Goal: Task Accomplishment & Management: Manage account settings

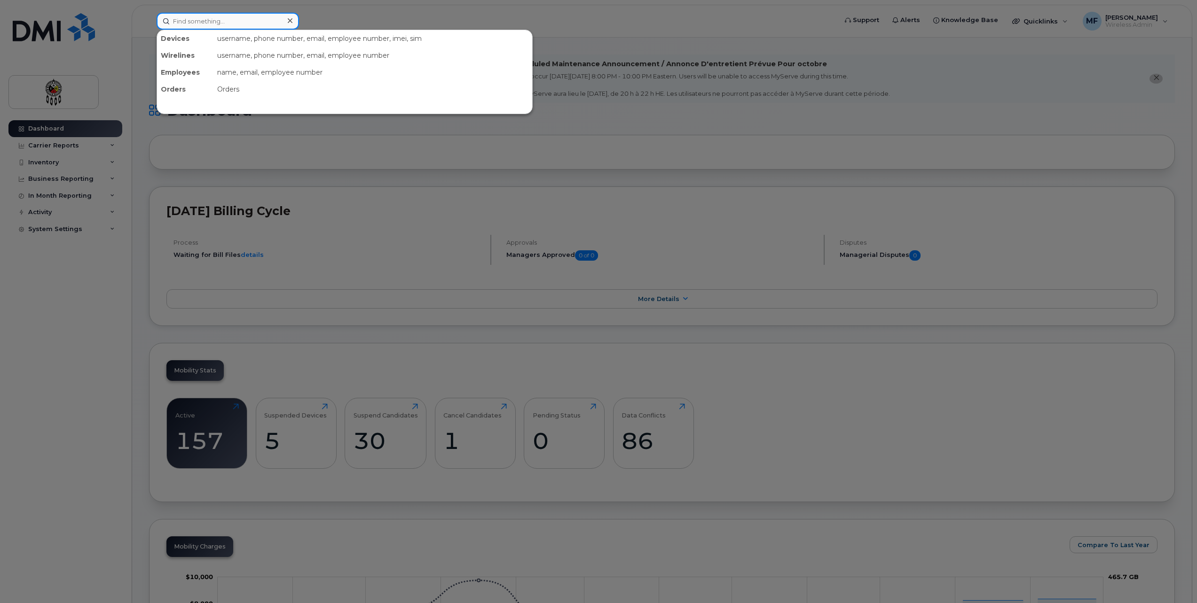
click at [204, 20] on input at bounding box center [228, 21] width 142 height 17
type input "J"
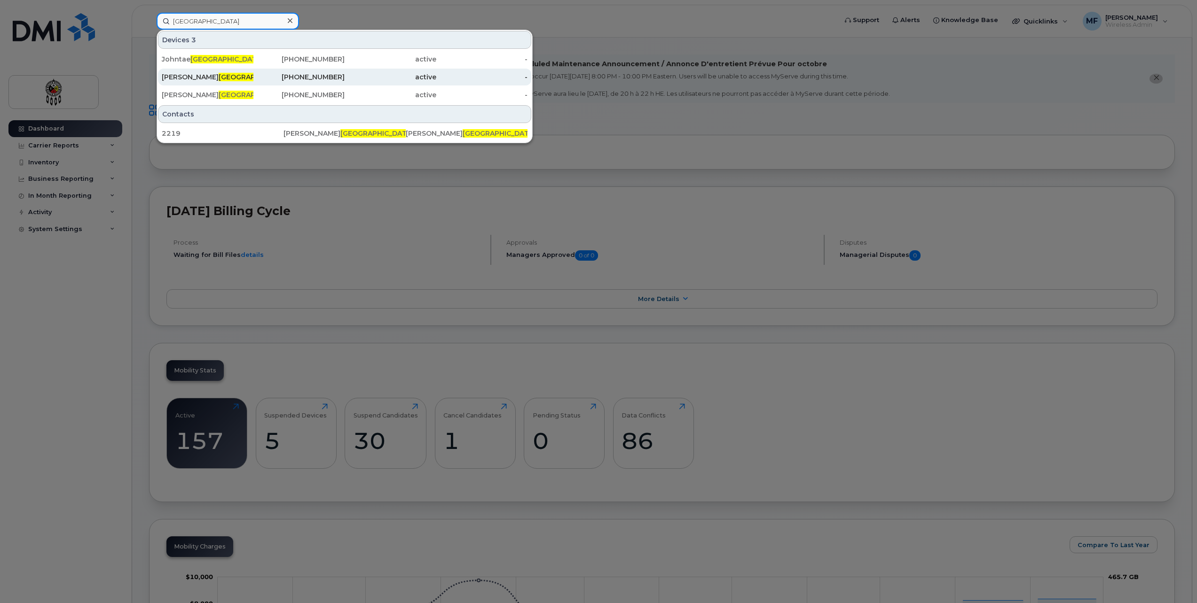
type input "Toulouse"
drag, startPoint x: 313, startPoint y: 75, endPoint x: 250, endPoint y: 76, distance: 63.9
click at [250, 76] on div "Rosetta Toulouse" at bounding box center [208, 76] width 92 height 9
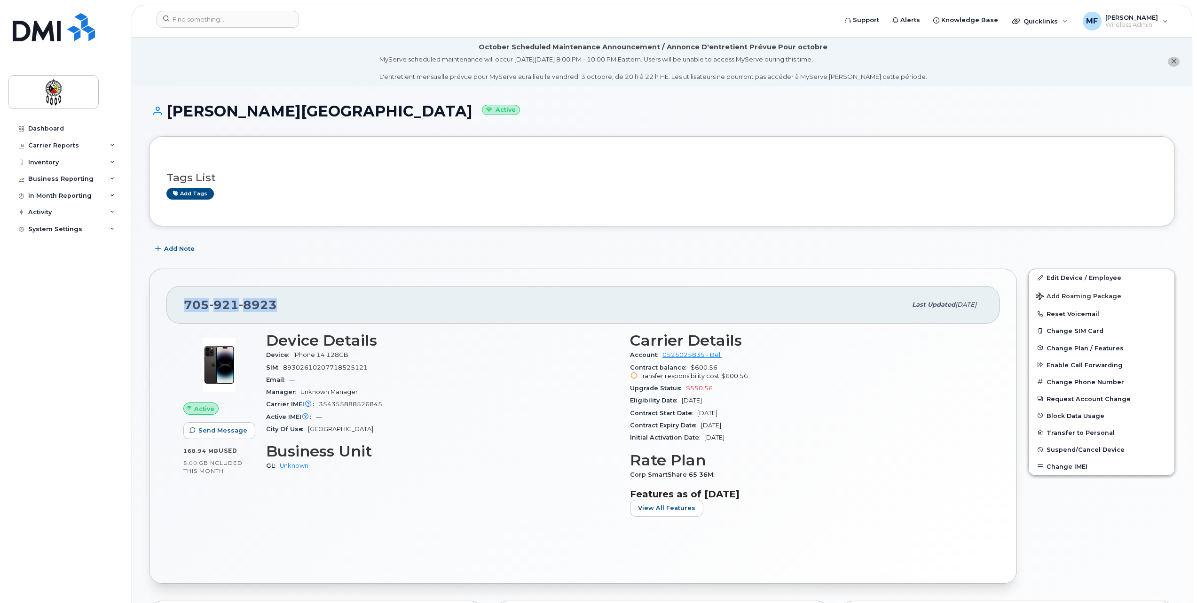
drag, startPoint x: 274, startPoint y: 304, endPoint x: 179, endPoint y: 306, distance: 95.9
click at [179, 306] on div "705 921 8923 Last updated Sep 05, 2025" at bounding box center [582, 305] width 833 height 38
copy span "705 921 8923"
click at [887, 356] on div "Account 0525025835 - Bell" at bounding box center [806, 355] width 353 height 12
drag, startPoint x: 1063, startPoint y: 278, endPoint x: 1062, endPoint y: 273, distance: 5.2
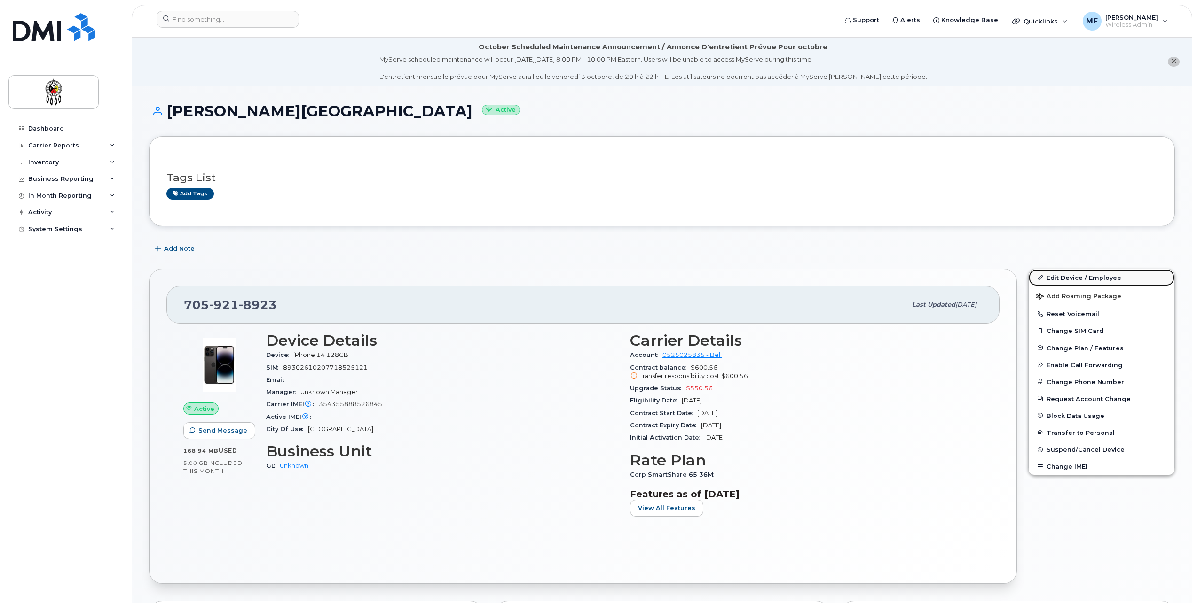
click at [1063, 278] on link "Edit Device / Employee" at bounding box center [1101, 277] width 146 height 17
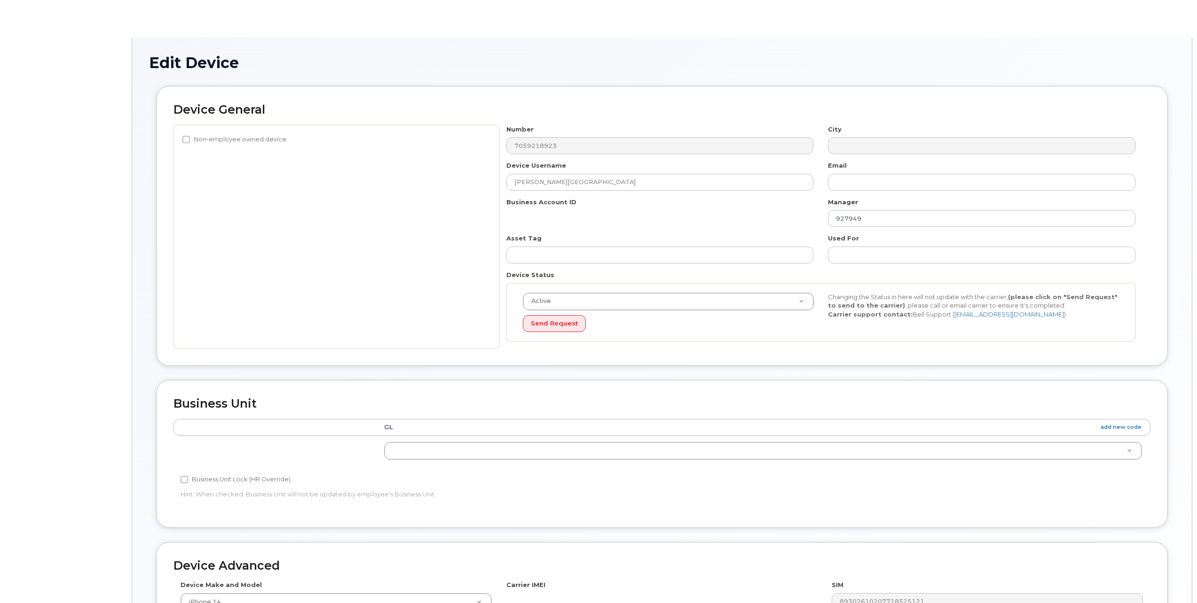
select select "651562"
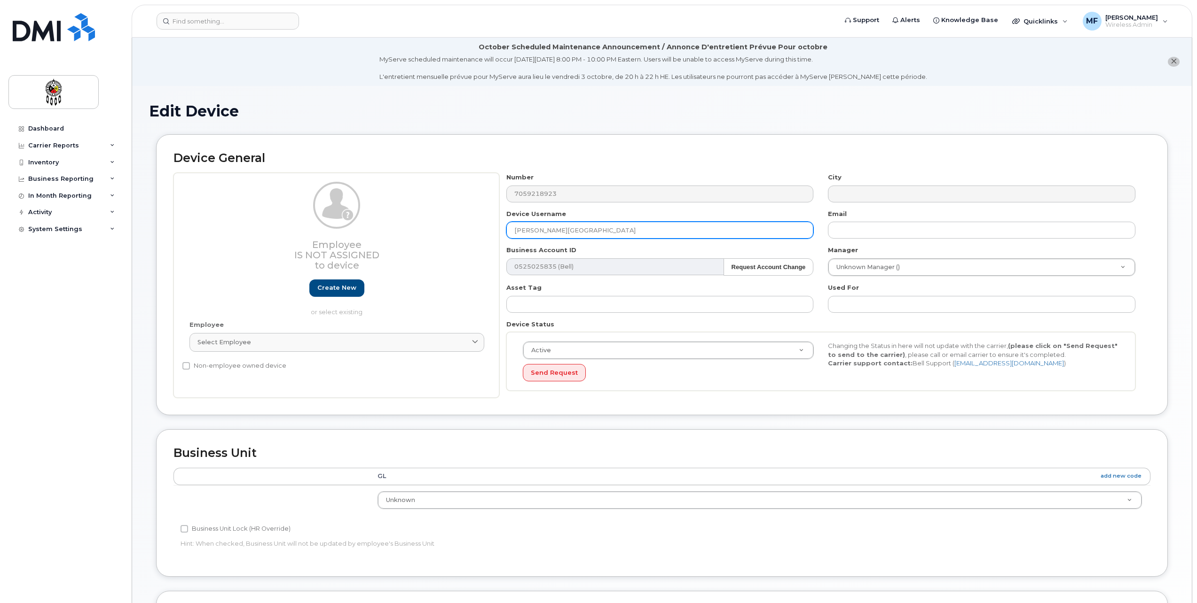
click at [553, 231] on input "[PERSON_NAME][GEOGRAPHIC_DATA]" at bounding box center [659, 230] width 307 height 17
drag, startPoint x: 599, startPoint y: 232, endPoint x: 309, endPoint y: 244, distance: 290.3
click at [309, 244] on div "Employee Is not assigned to device Create new or select existing Employee Selec…" at bounding box center [661, 285] width 977 height 225
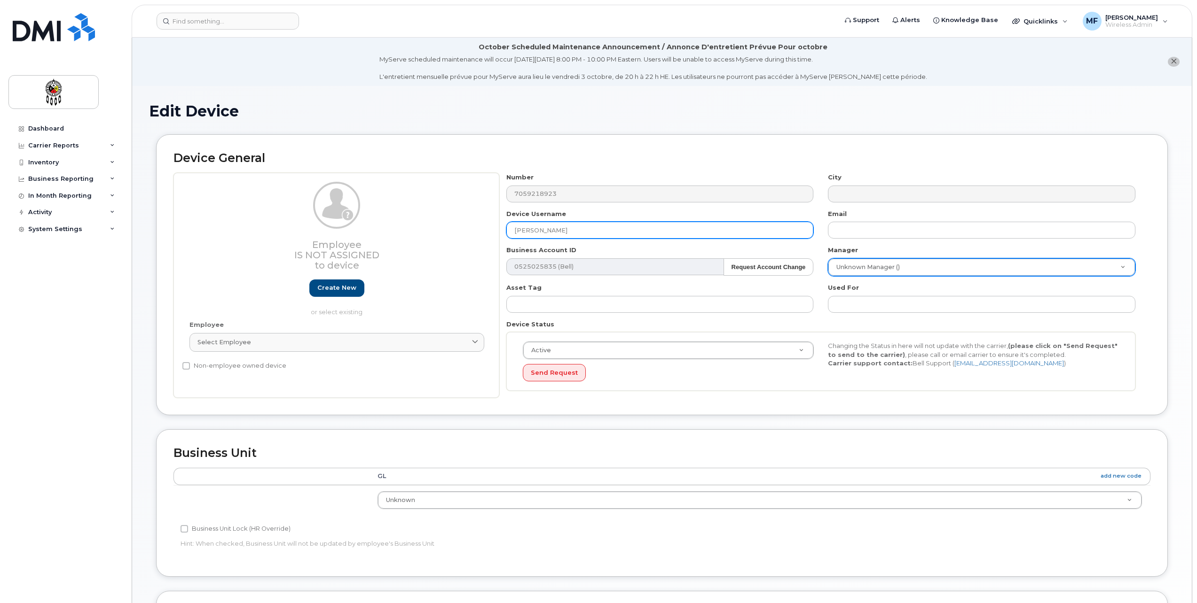
type input "[PERSON_NAME]"
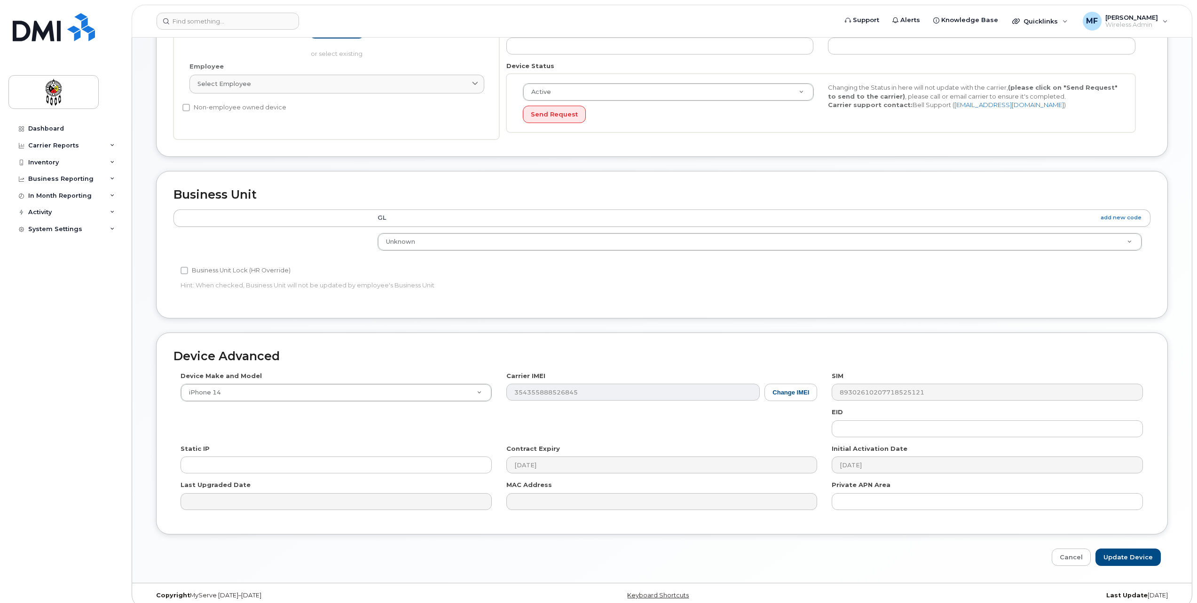
scroll to position [268, 0]
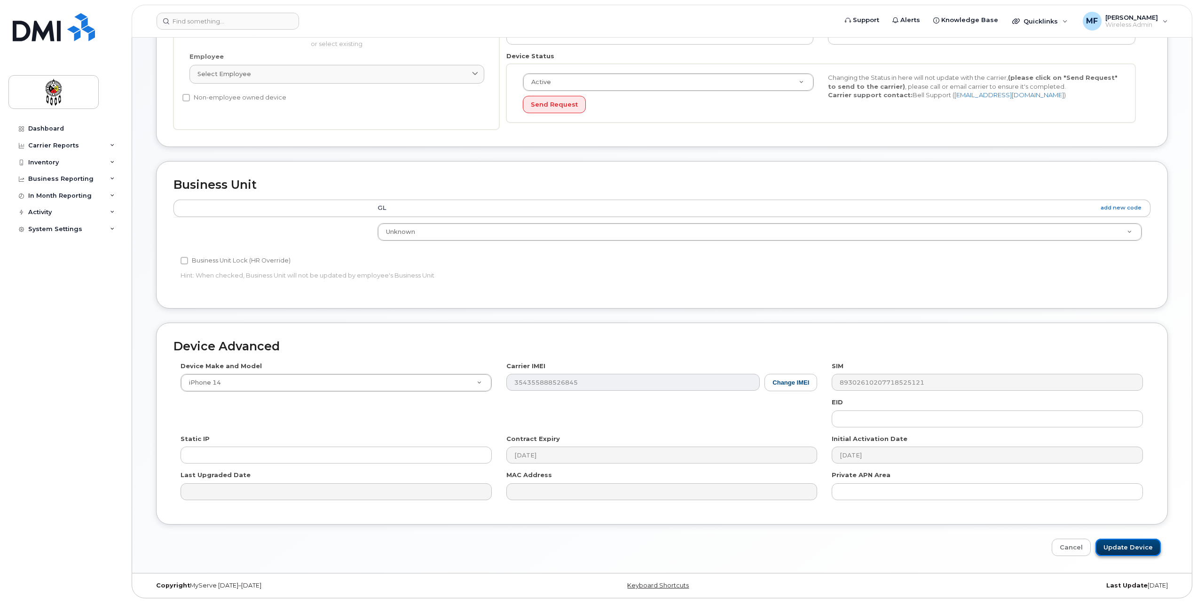
click at [1121, 547] on input "Update Device" at bounding box center [1127, 547] width 65 height 17
type input "Saving..."
